Goal: Check status

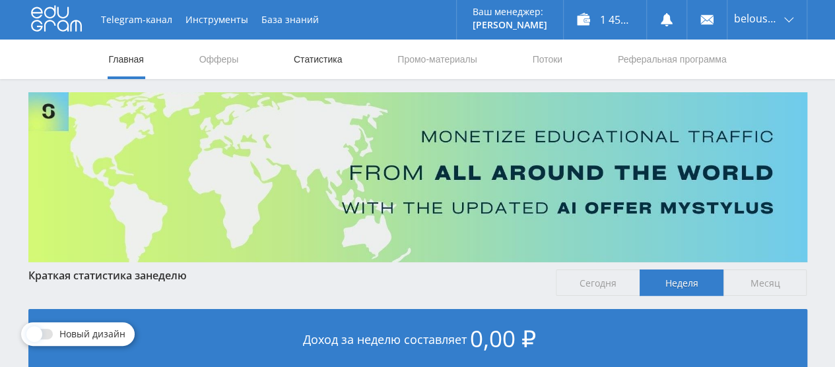
click at [314, 49] on link "Статистика" at bounding box center [317, 60] width 51 height 40
